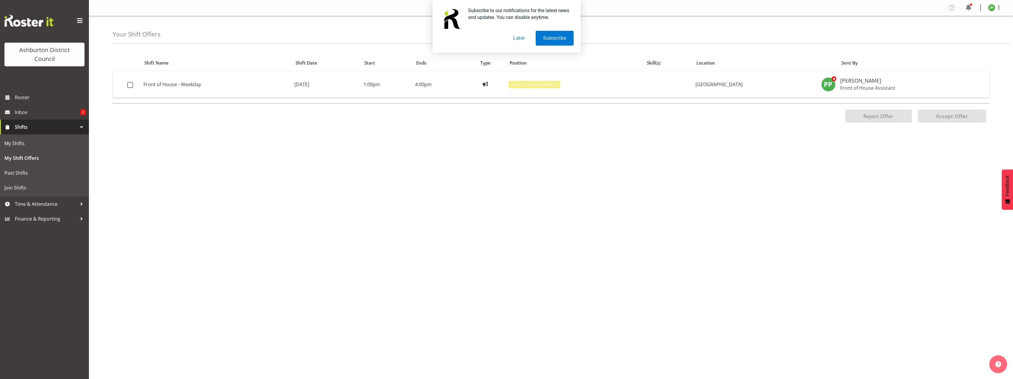
click at [519, 38] on button "Later" at bounding box center [519, 38] width 27 height 15
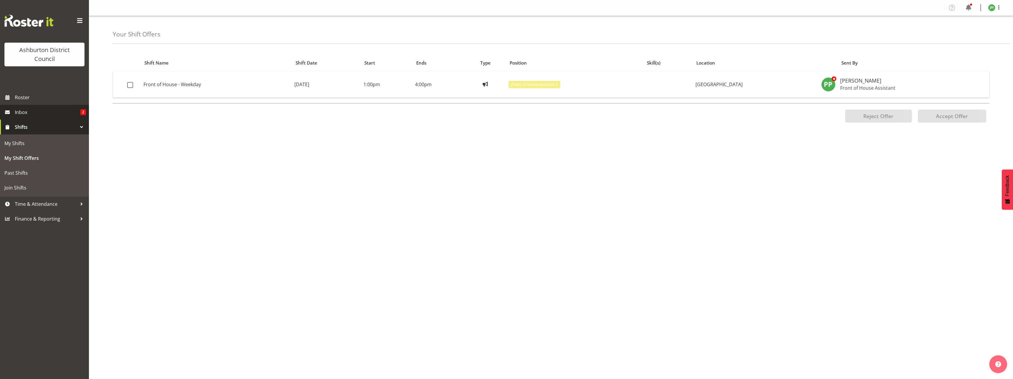
click at [10, 113] on span at bounding box center [7, 112] width 9 height 9
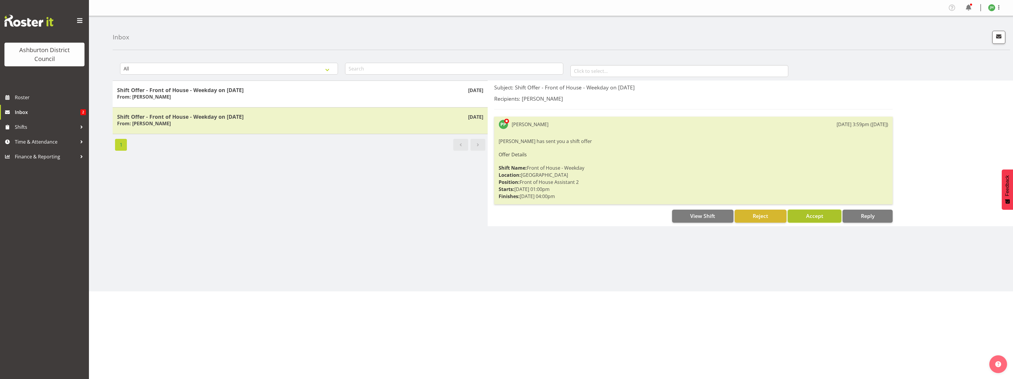
click at [819, 218] on span "Accept" at bounding box center [814, 216] width 17 height 7
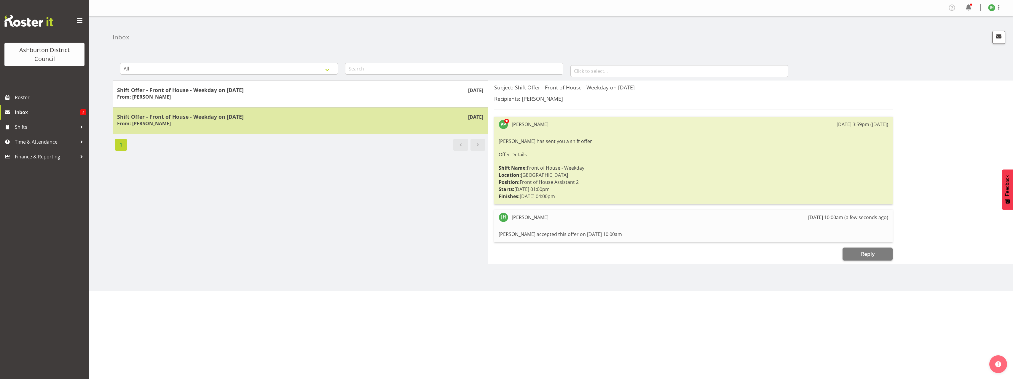
click at [245, 122] on div "Shift Offer - Front of House - Weekday on 15/09/25 From: Polly Price" at bounding box center [300, 121] width 366 height 15
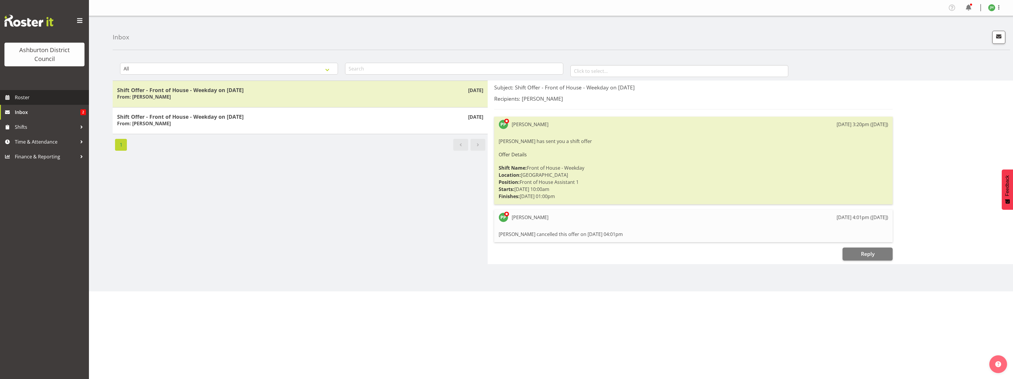
click at [21, 98] on span "Roster" at bounding box center [50, 97] width 71 height 9
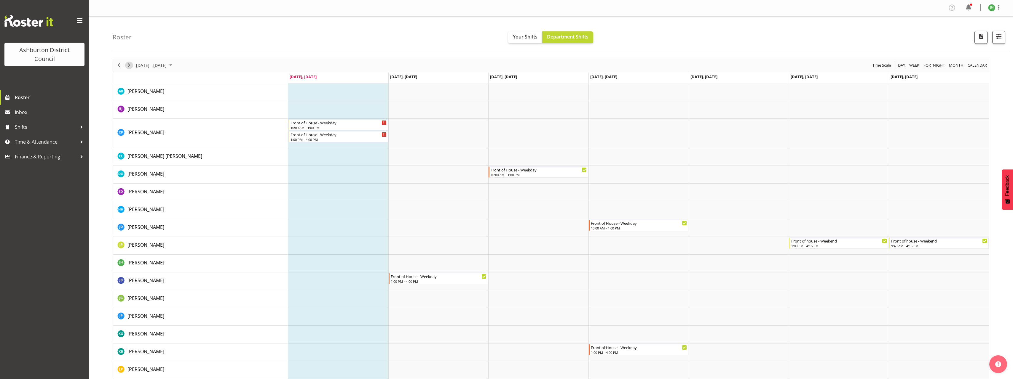
click at [130, 67] on span "Next" at bounding box center [128, 65] width 7 height 7
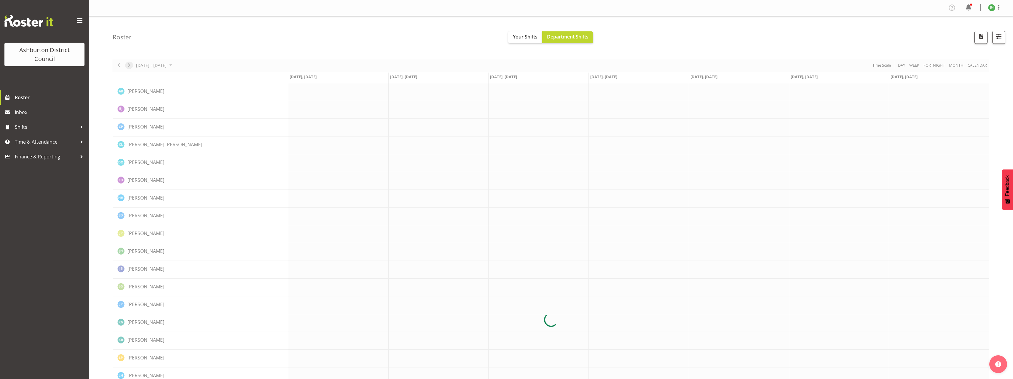
click at [130, 67] on div at bounding box center [551, 320] width 877 height 523
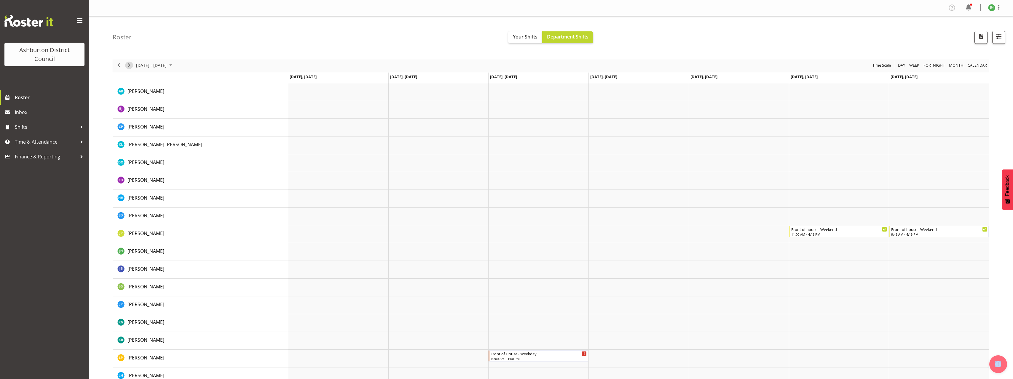
click at [130, 67] on span "Next" at bounding box center [128, 65] width 7 height 7
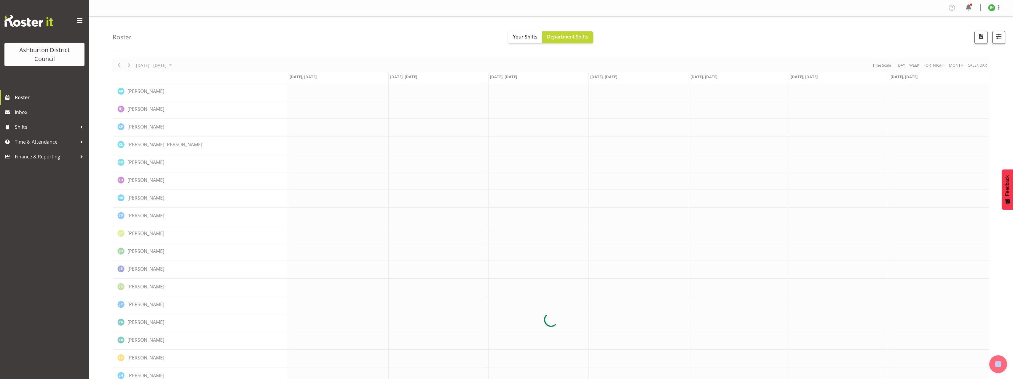
click at [130, 67] on div at bounding box center [551, 320] width 877 height 523
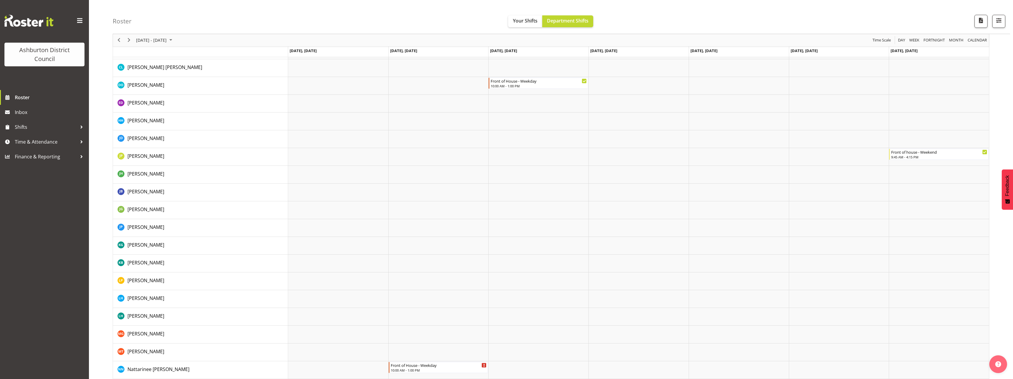
scroll to position [30, 0]
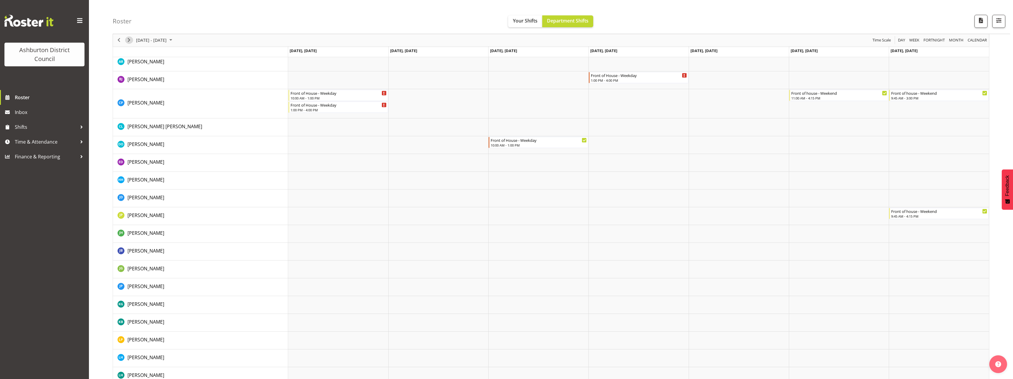
click at [129, 42] on span "Next" at bounding box center [128, 40] width 7 height 7
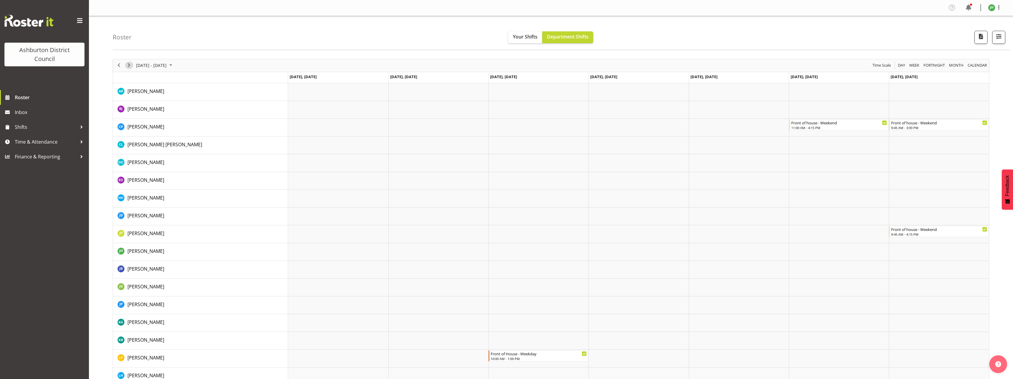
click at [128, 64] on span "Next" at bounding box center [128, 65] width 7 height 7
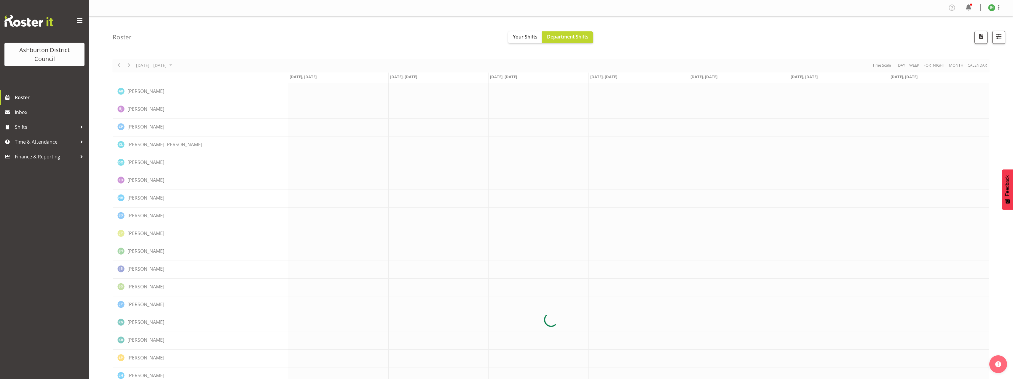
click at [128, 64] on div at bounding box center [551, 320] width 877 height 523
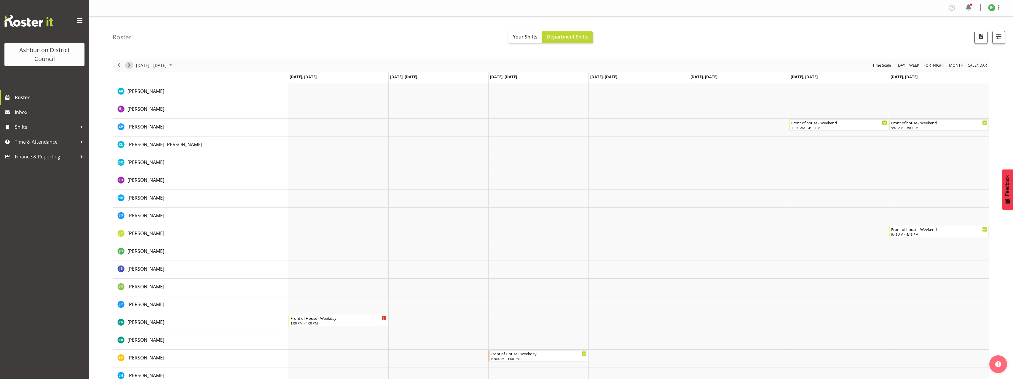
click at [128, 64] on span "Next" at bounding box center [128, 65] width 7 height 7
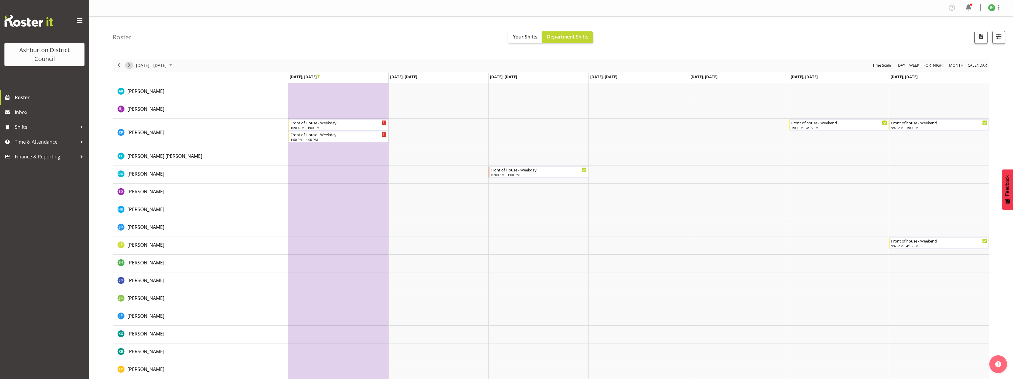
click at [128, 64] on span "Next" at bounding box center [128, 65] width 7 height 7
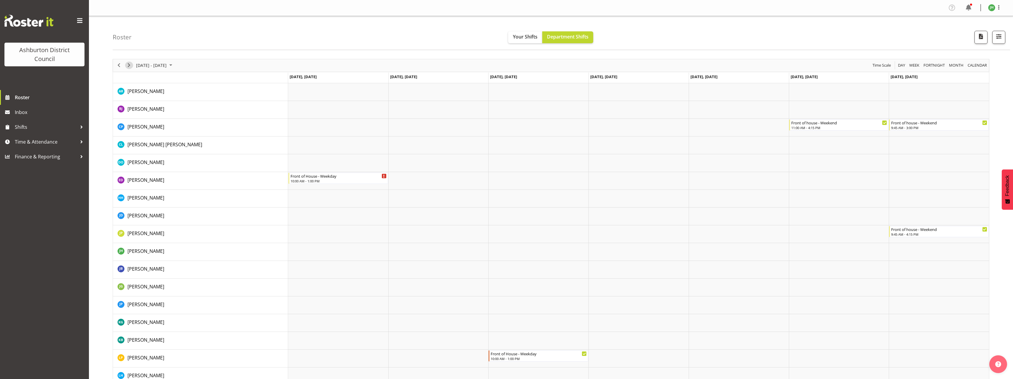
click at [128, 64] on span "Next" at bounding box center [128, 65] width 7 height 7
